Goal: Task Accomplishment & Management: Manage account settings

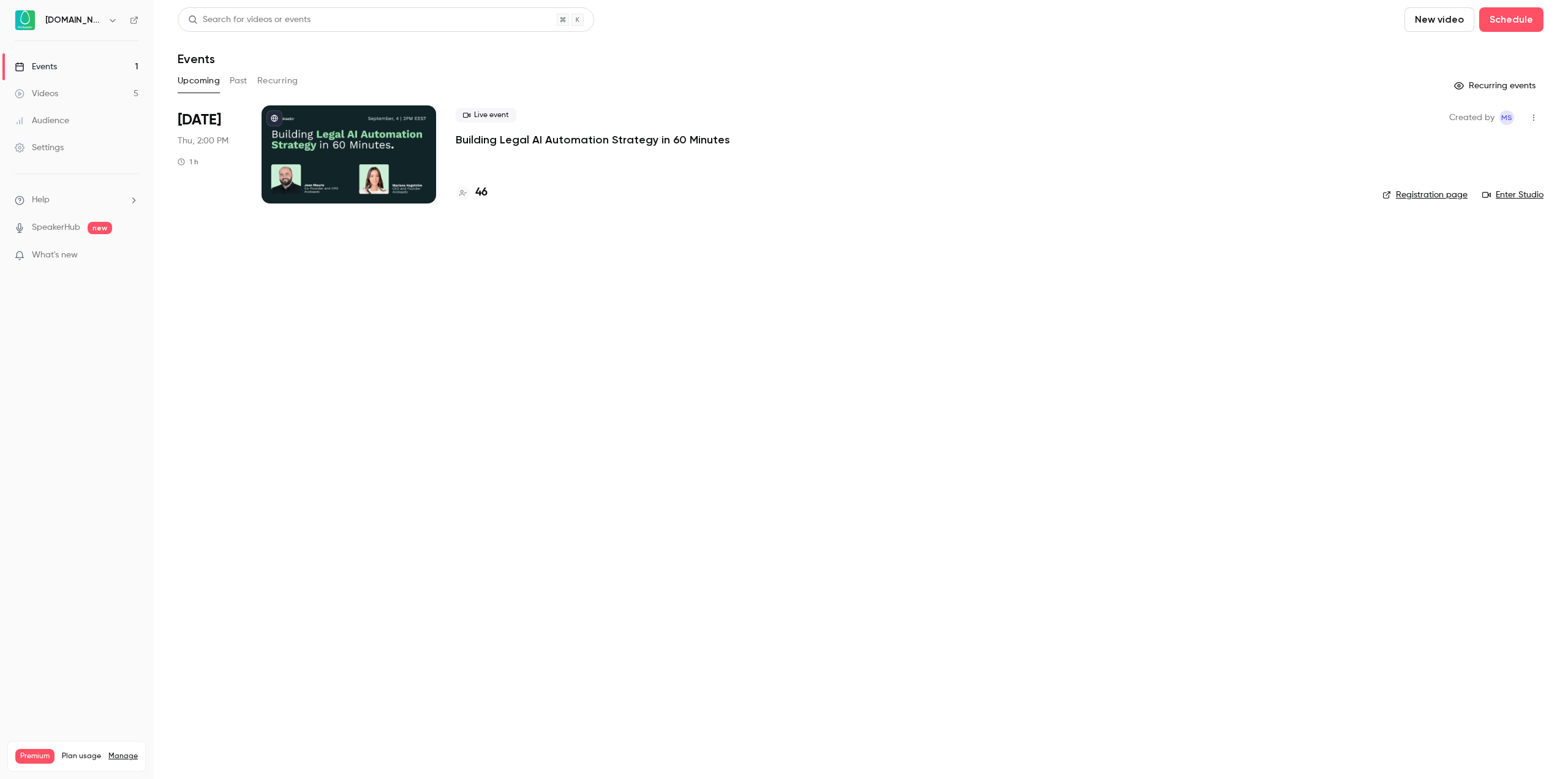
click at [579, 142] on p "Building Legal AI Automation Strategy in 60 Minutes" at bounding box center [593, 140] width 274 height 15
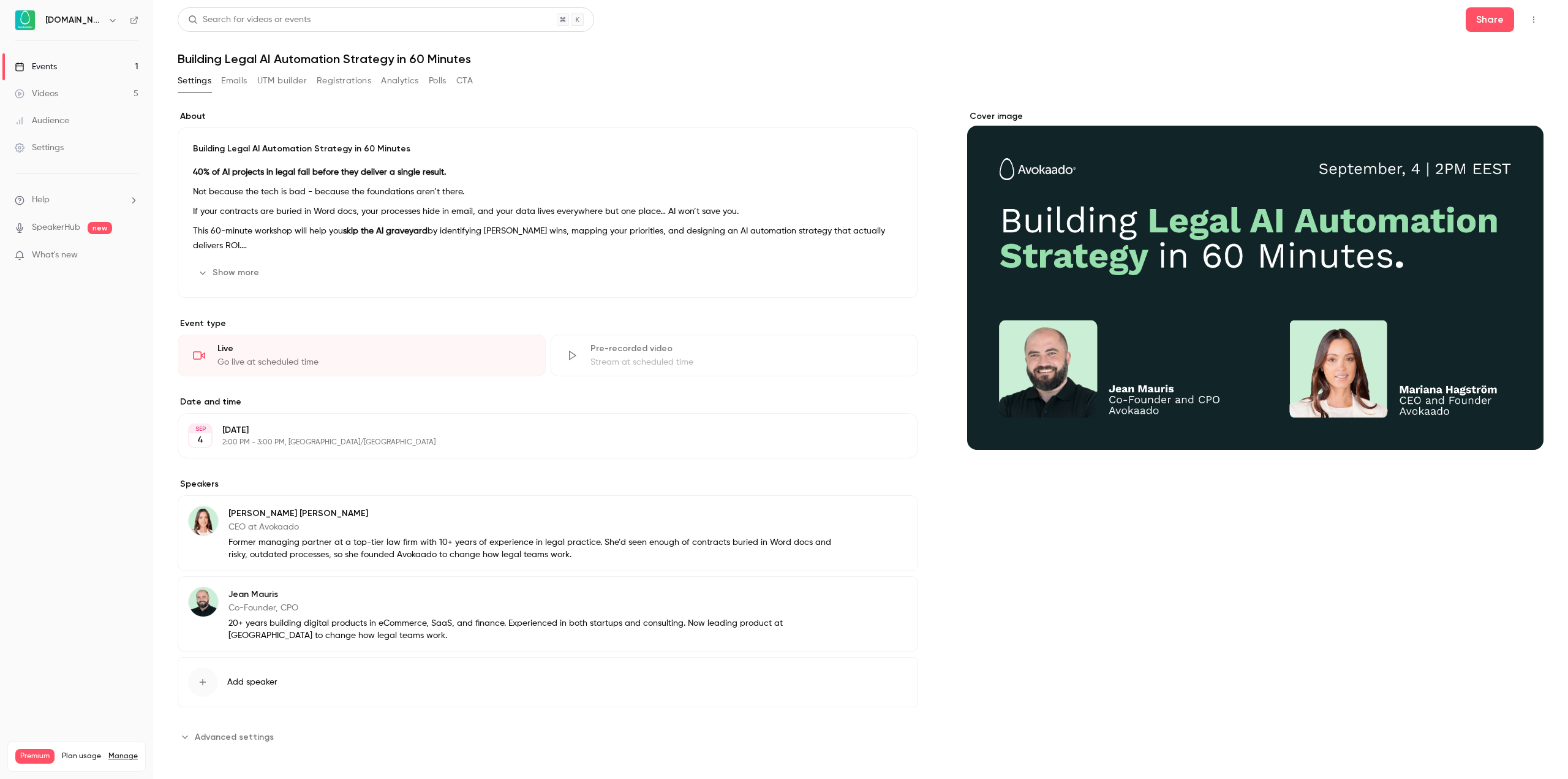
click at [338, 77] on button "Registrations" at bounding box center [344, 81] width 55 height 20
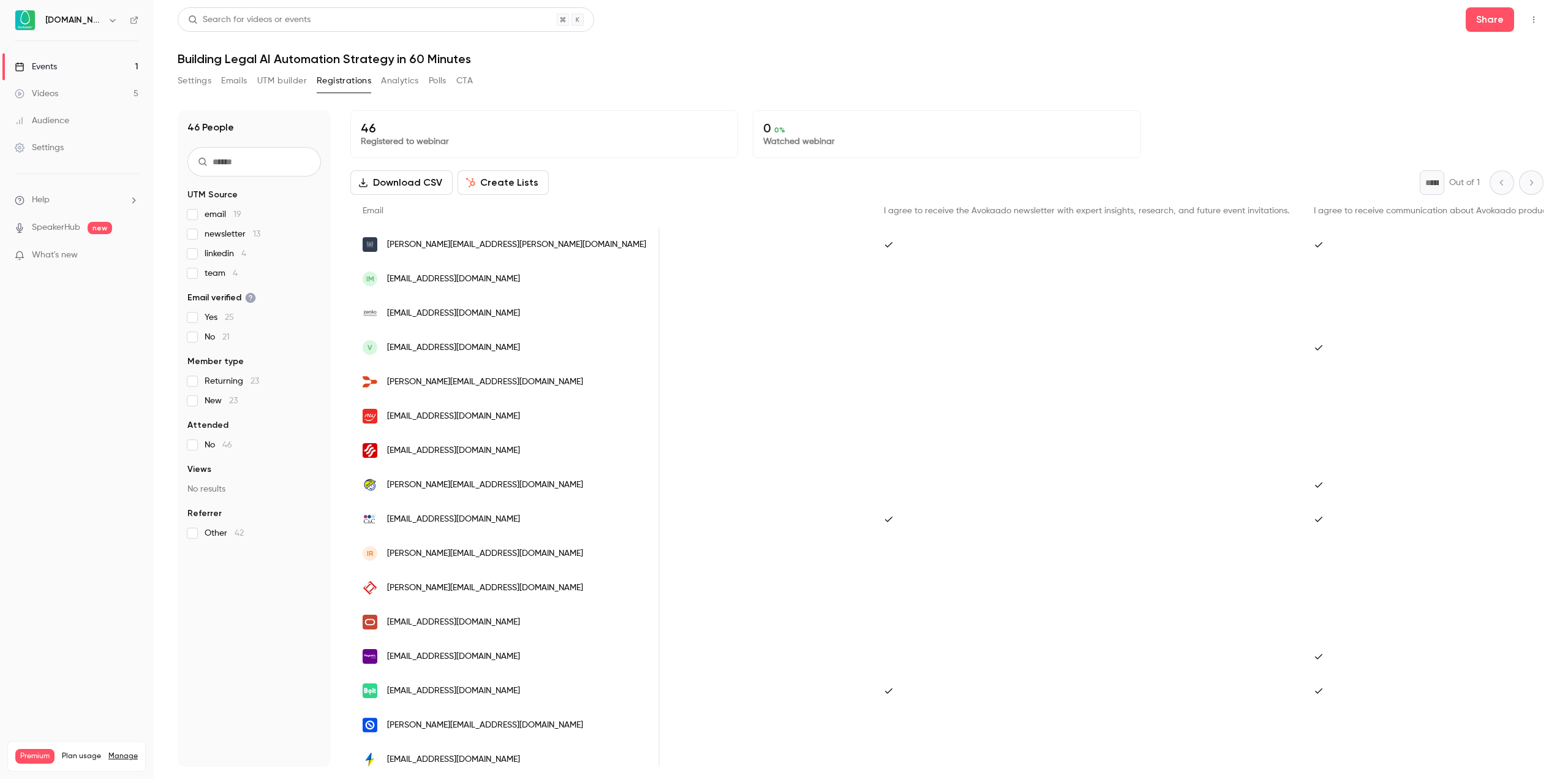
scroll to position [0, 735]
click at [199, 404] on label "New 23" at bounding box center [254, 401] width 134 height 13
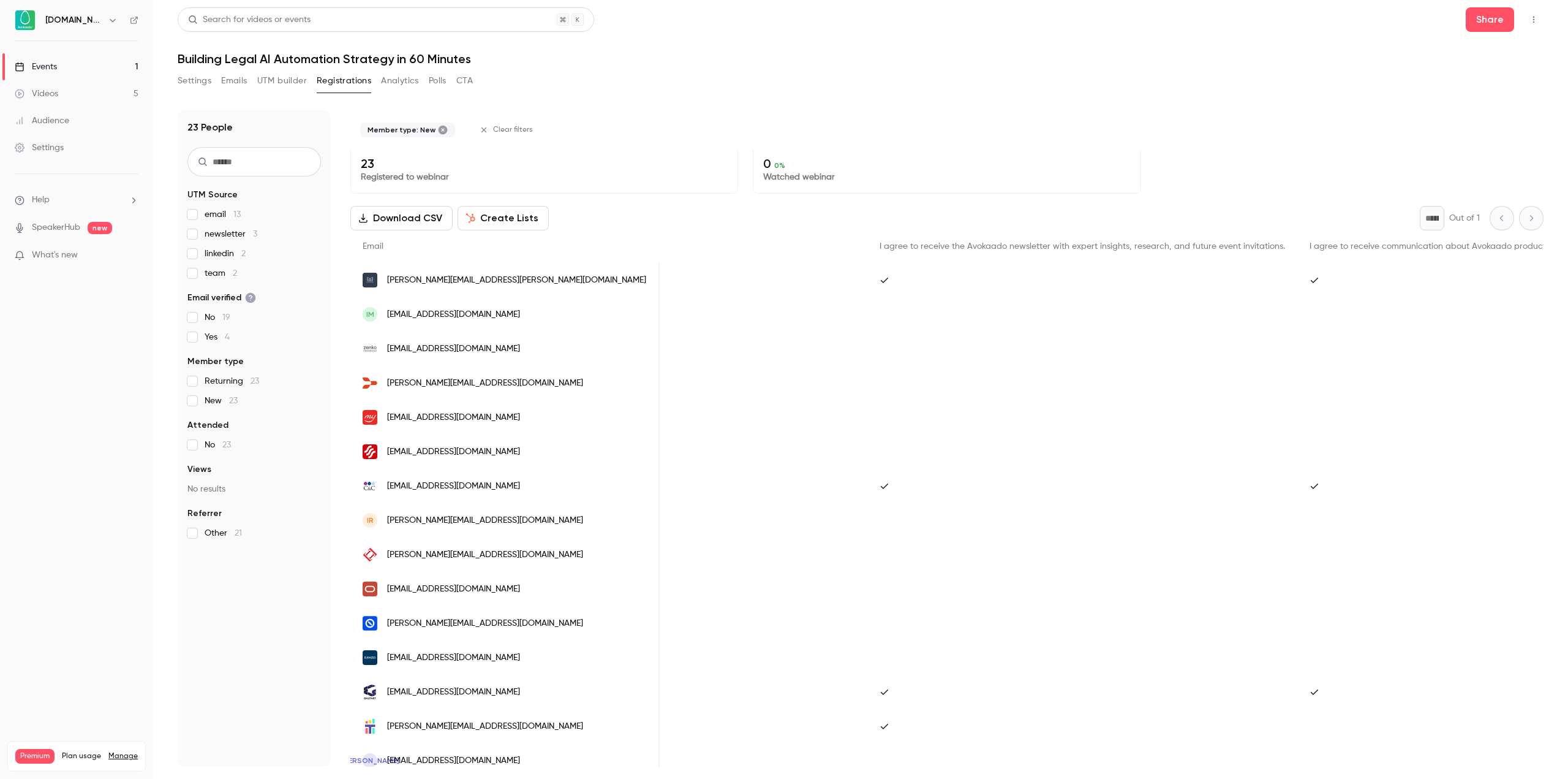
scroll to position [0, 0]
